Goal: Find specific page/section: Find specific page/section

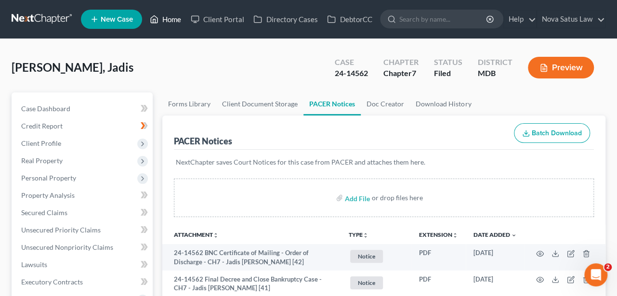
click at [170, 22] on link "Home" at bounding box center [165, 19] width 41 height 17
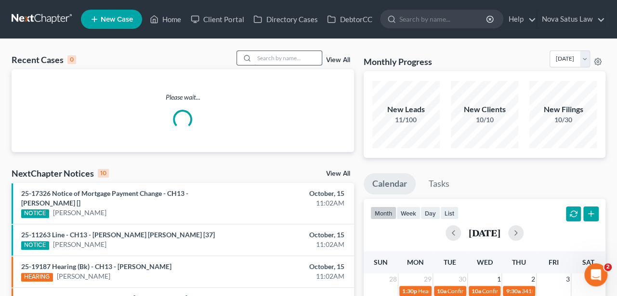
click at [265, 52] on input "search" at bounding box center [287, 58] width 67 height 14
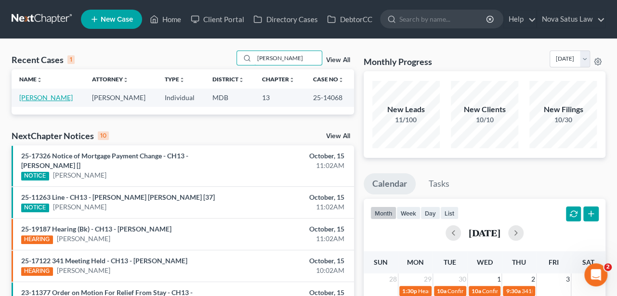
type input "[PERSON_NAME]"
click at [57, 100] on link "[PERSON_NAME]" at bounding box center [45, 97] width 53 height 8
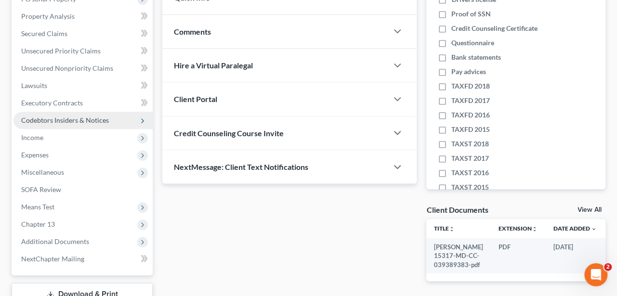
scroll to position [200, 0]
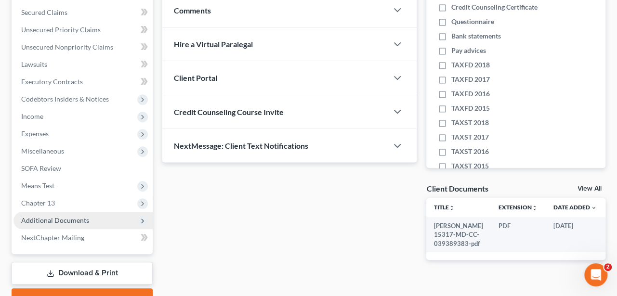
click at [53, 221] on span "Additional Documents" at bounding box center [55, 220] width 68 height 8
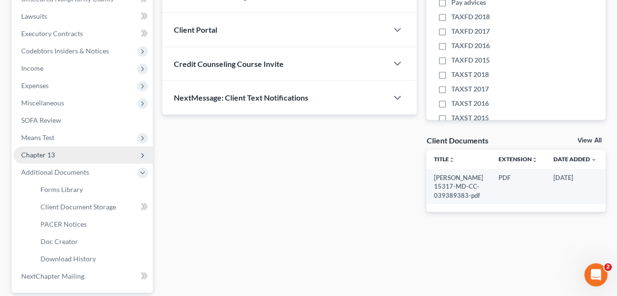
scroll to position [251, 0]
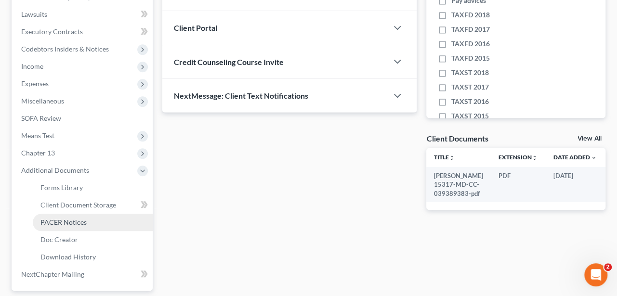
click at [61, 220] on span "PACER Notices" at bounding box center [63, 222] width 46 height 8
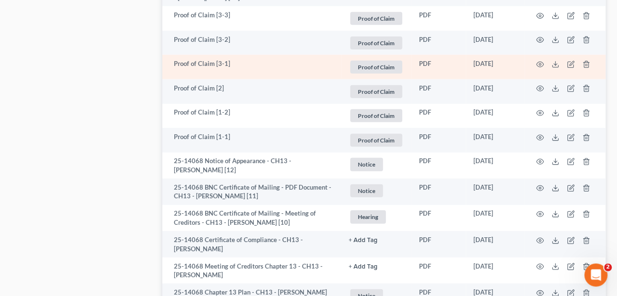
scroll to position [1203, 0]
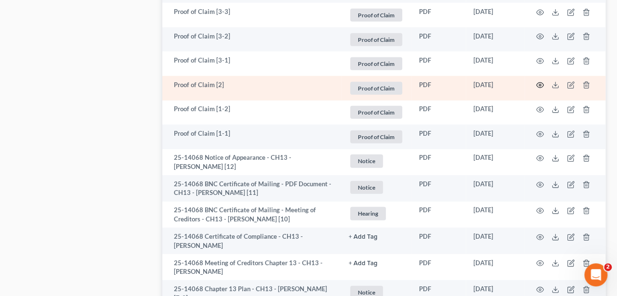
click at [539, 89] on icon "button" at bounding box center [540, 85] width 8 height 8
